Goal: Find specific page/section: Find specific page/section

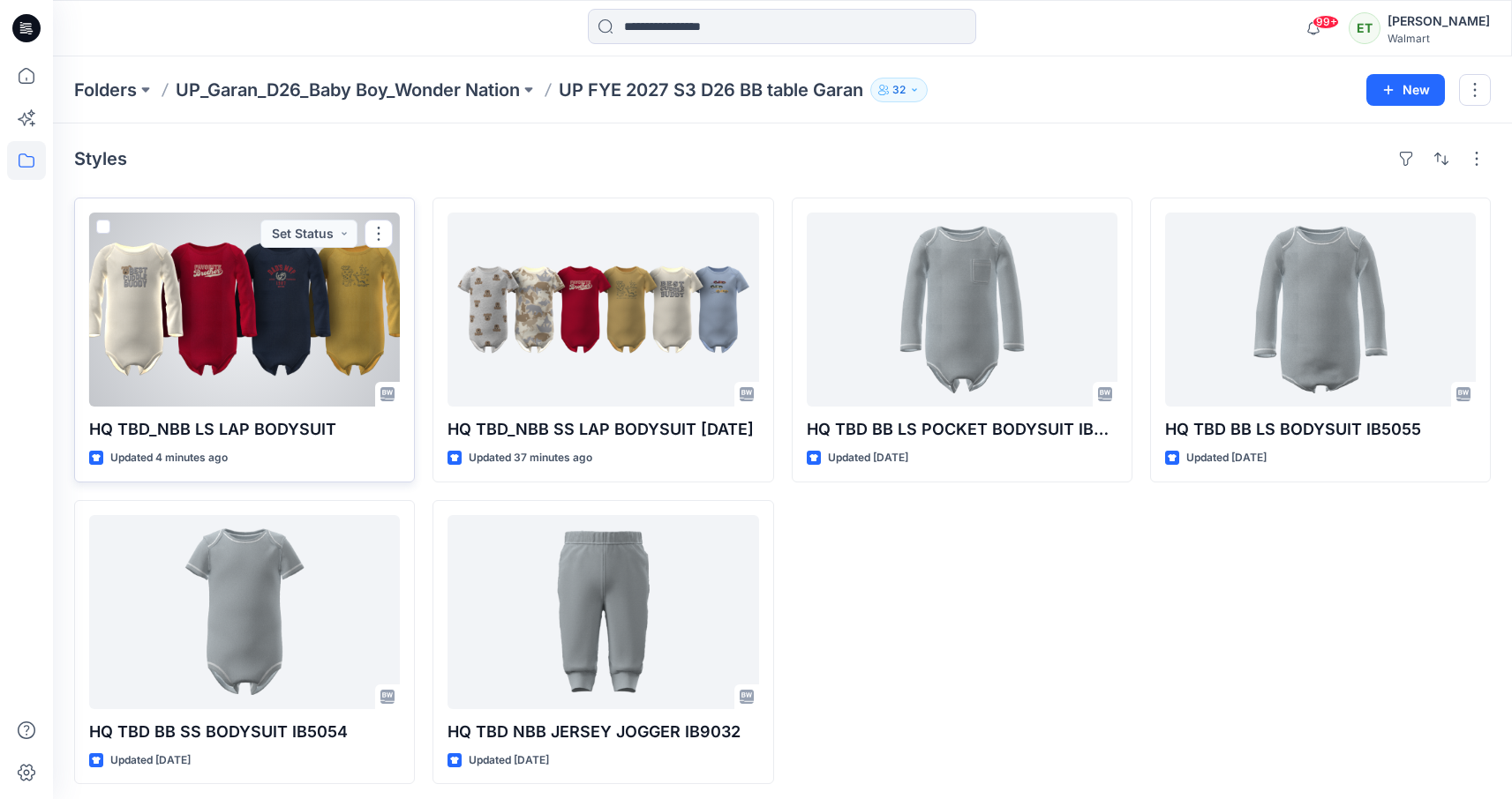
click at [264, 349] on div at bounding box center [244, 309] width 310 height 194
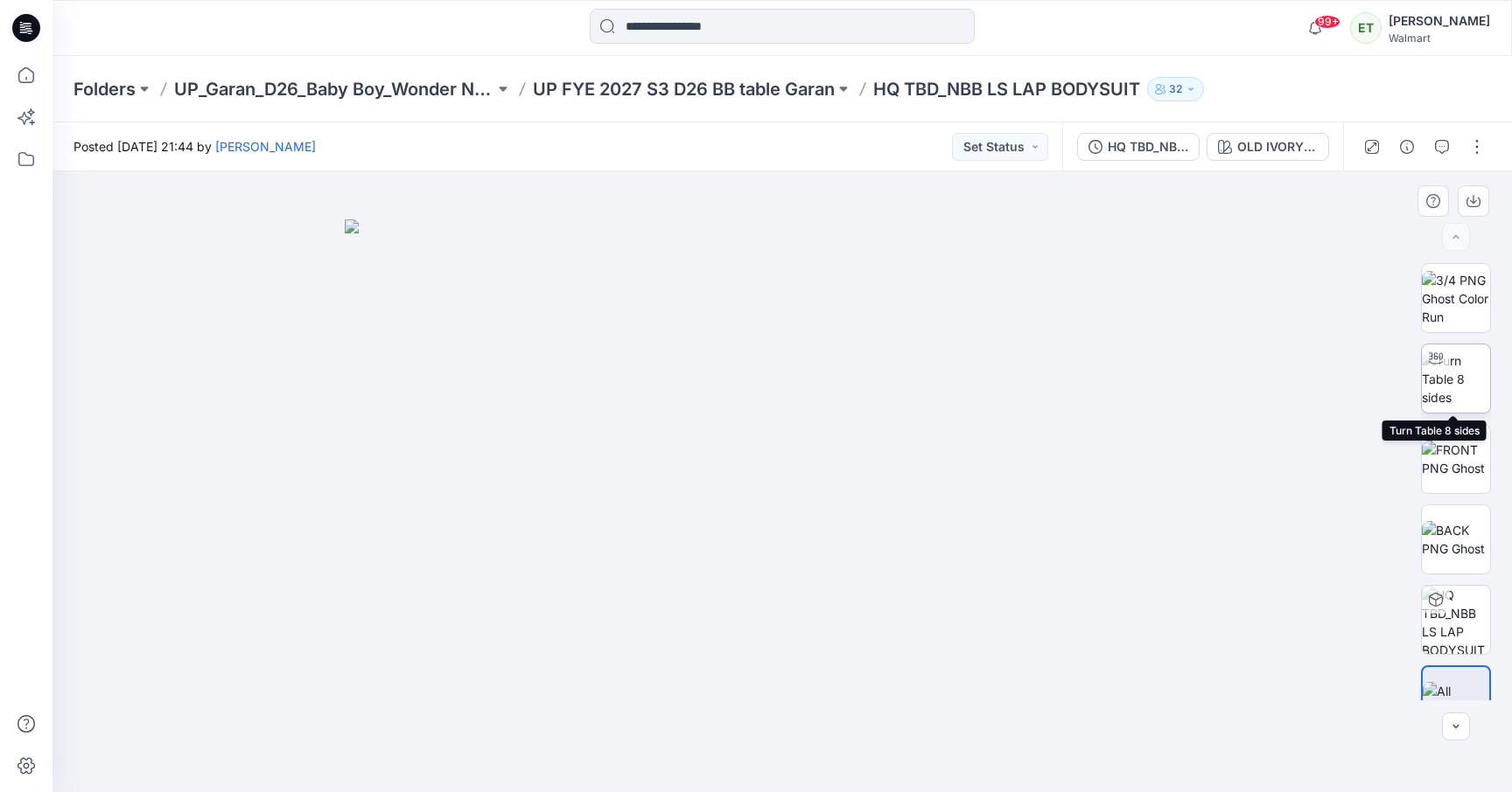
click at [1440, 378] on img at bounding box center [1456, 379] width 69 height 55
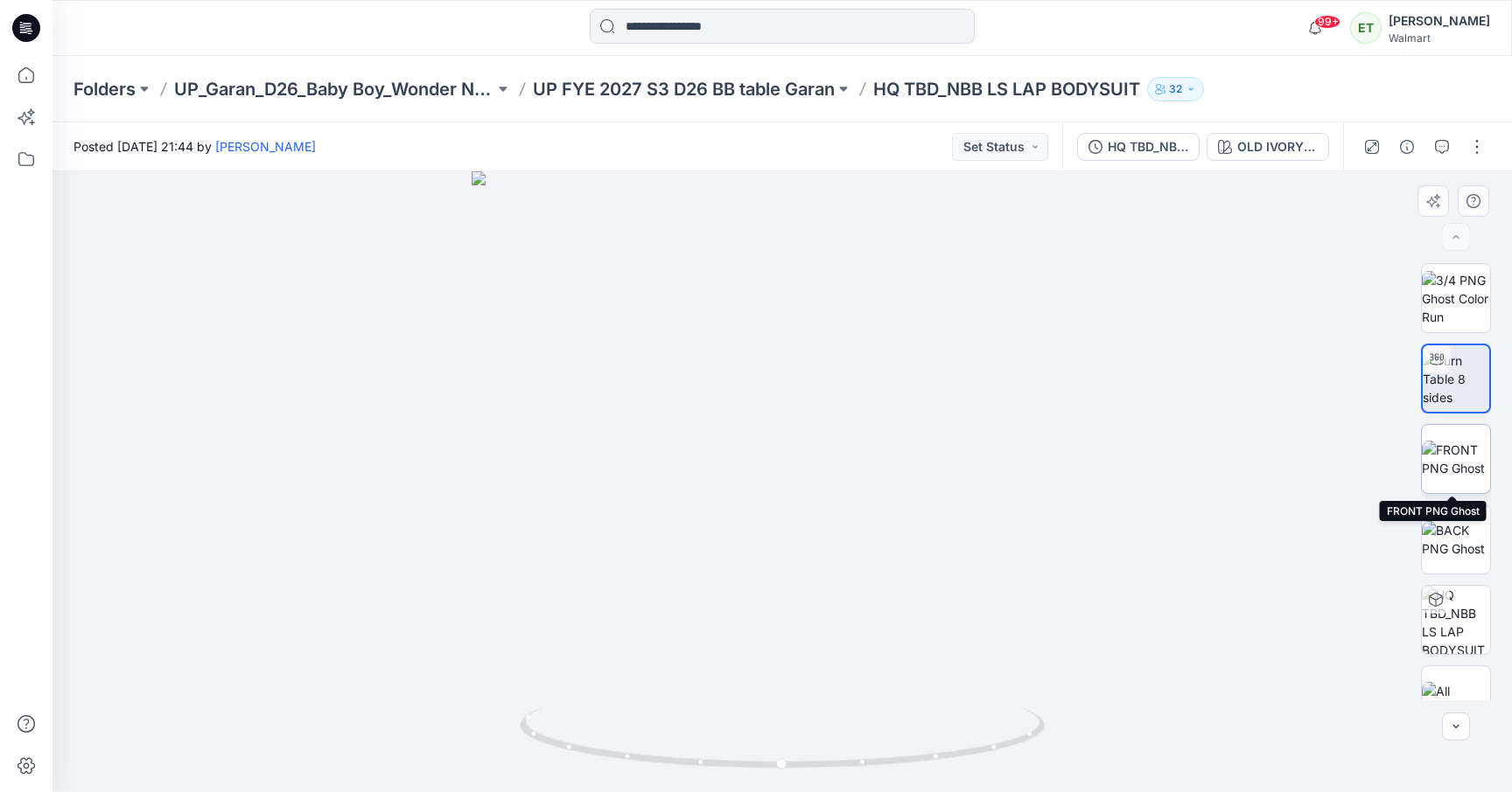
click at [1436, 470] on img at bounding box center [1456, 459] width 69 height 37
